Goal: Task Accomplishment & Management: Use online tool/utility

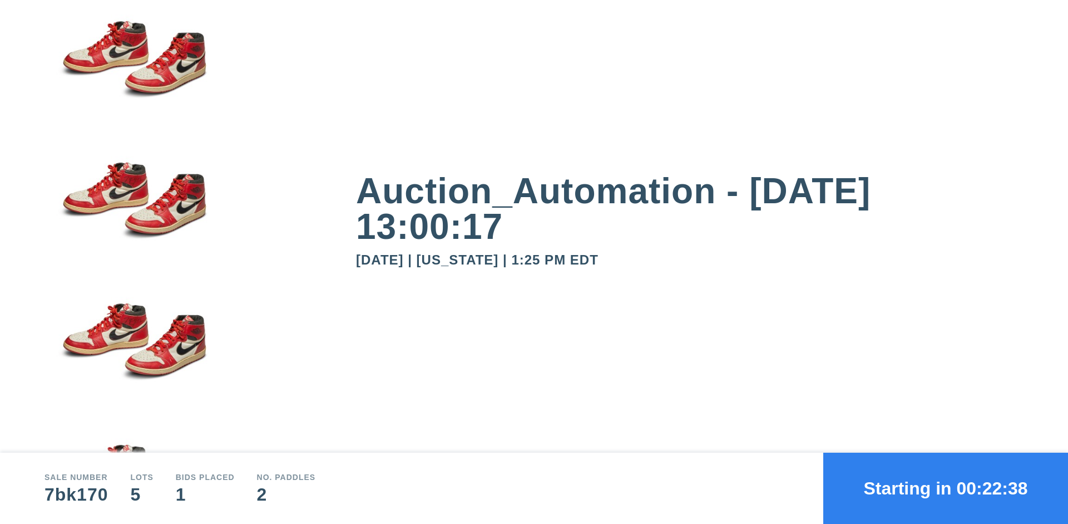
click at [946, 488] on button "Starting in 00:22:38" at bounding box center [946, 487] width 245 height 71
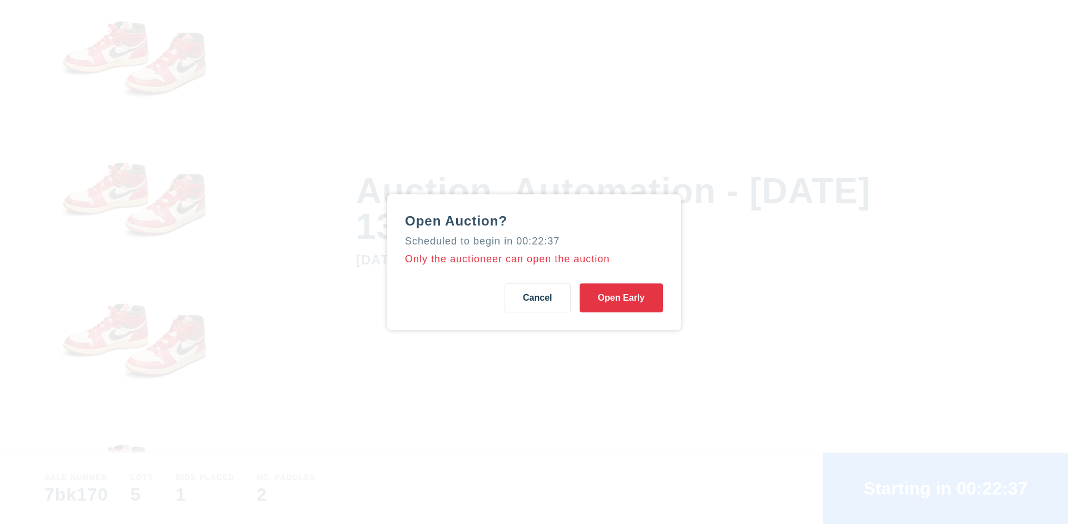
click at [622, 297] on button "Open Early" at bounding box center [621, 297] width 83 height 29
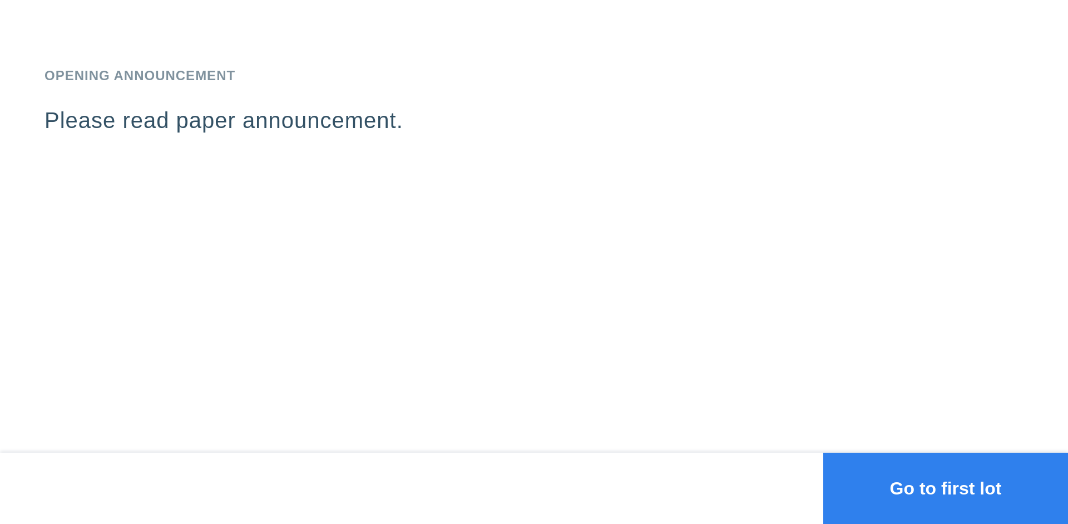
click at [946, 488] on button "Go to first lot" at bounding box center [946, 487] width 245 height 71
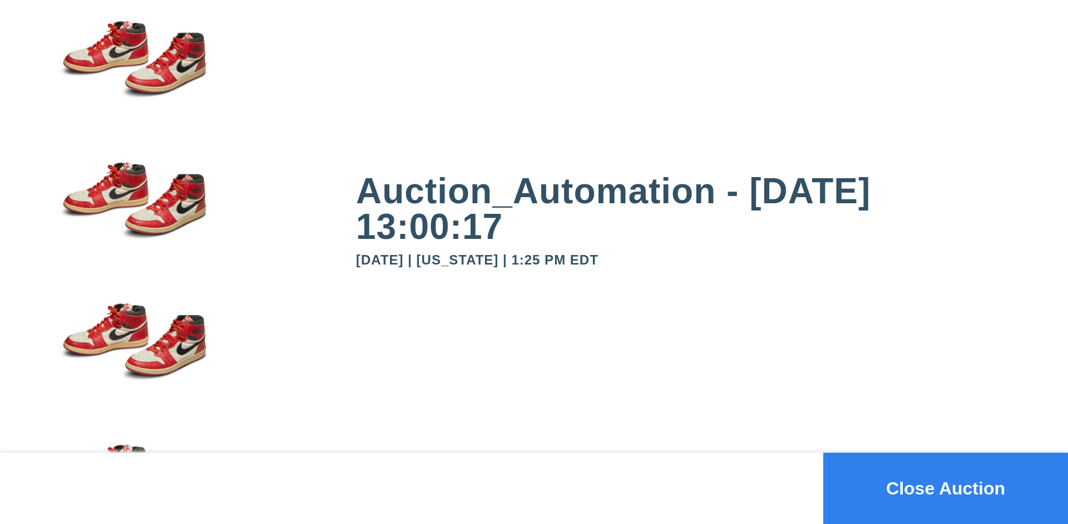
click at [946, 488] on button "Close Auction" at bounding box center [946, 487] width 245 height 71
